Goal: Information Seeking & Learning: Learn about a topic

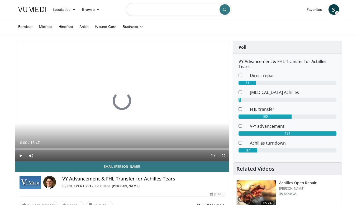
click at [167, 12] on input "Search topics, interventions" at bounding box center [179, 9] width 106 height 13
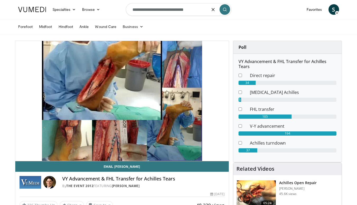
type input "**********"
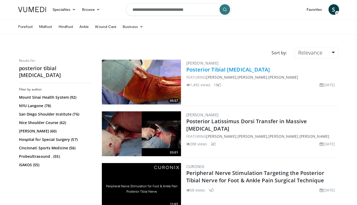
click at [251, 67] on link "Posterior Tibial [MEDICAL_DATA]" at bounding box center [228, 69] width 84 height 7
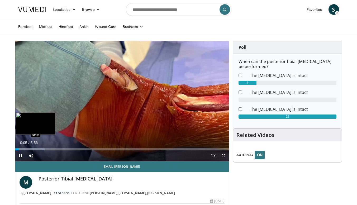
click at [27, 149] on div "Progress Bar" at bounding box center [30, 149] width 30 height 2
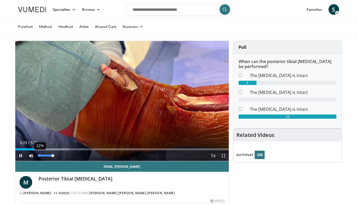
click at [40, 156] on div "12%" at bounding box center [45, 156] width 15 height 2
click at [42, 155] on div "30%" at bounding box center [45, 156] width 18 height 11
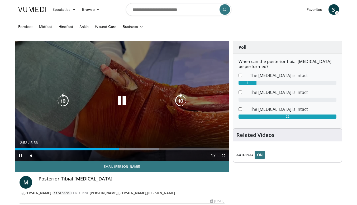
click at [120, 101] on icon "Video Player" at bounding box center [122, 101] width 15 height 15
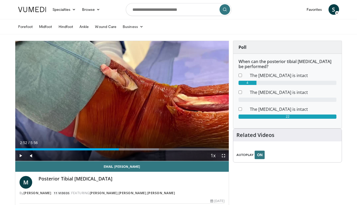
click at [33, 12] on link at bounding box center [32, 9] width 34 height 15
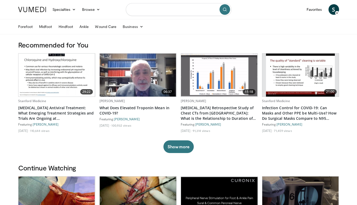
click at [172, 15] on input "Search topics, interventions" at bounding box center [179, 9] width 106 height 13
type input "**********"
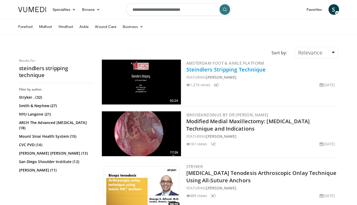
click at [255, 68] on link "Steindlers Stripping Technique" at bounding box center [226, 69] width 80 height 7
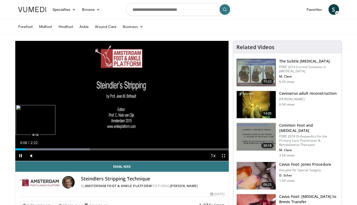
click at [33, 149] on div "Progress Bar" at bounding box center [52, 149] width 74 height 2
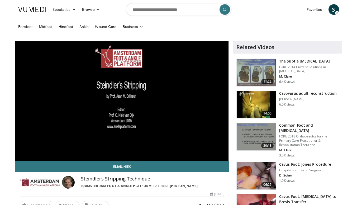
click at [36, 10] on img at bounding box center [32, 9] width 28 height 5
